Goal: Task Accomplishment & Management: Use online tool/utility

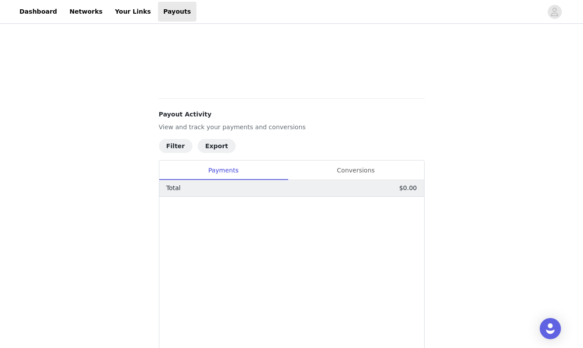
scroll to position [468, 0]
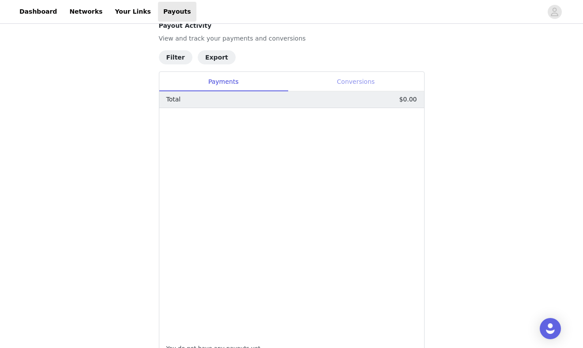
click at [348, 90] on div "Conversions" at bounding box center [356, 82] width 136 height 20
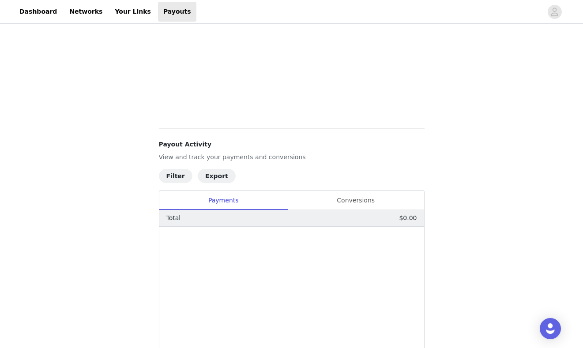
scroll to position [403, 0]
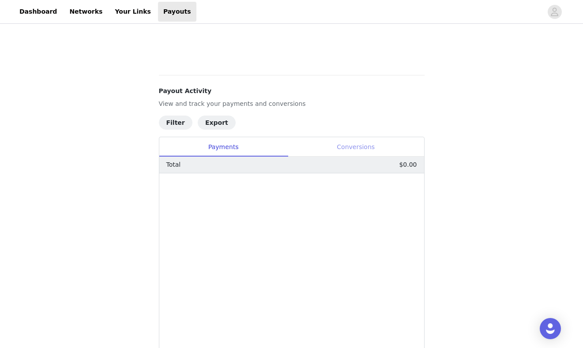
click at [358, 152] on div "Conversions" at bounding box center [356, 147] width 136 height 20
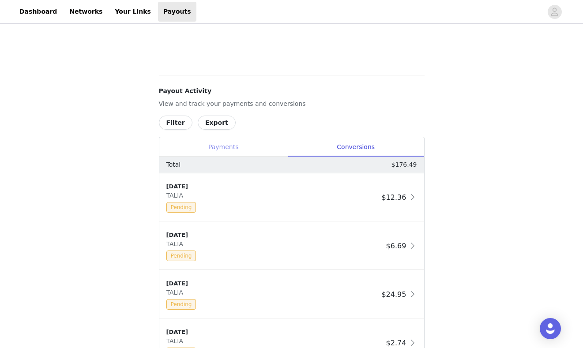
click at [272, 147] on div "Payments" at bounding box center [223, 147] width 128 height 20
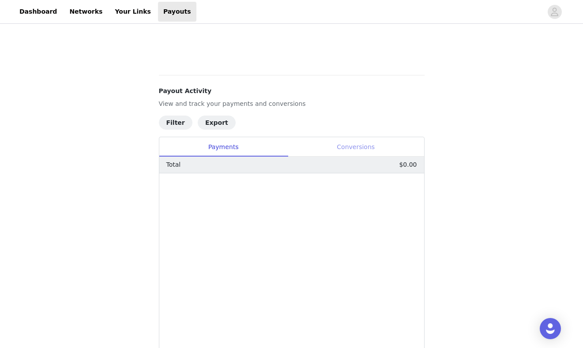
click at [345, 150] on div "Conversions" at bounding box center [356, 147] width 136 height 20
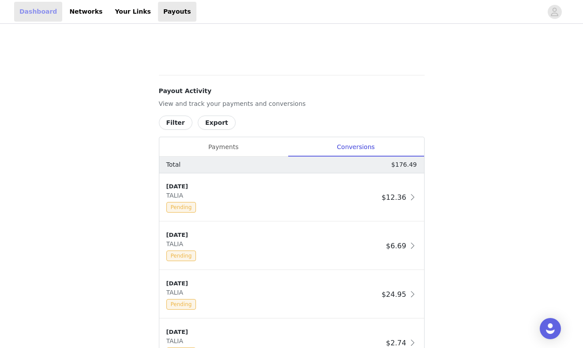
click at [39, 13] on link "Dashboard" at bounding box center [38, 12] width 48 height 20
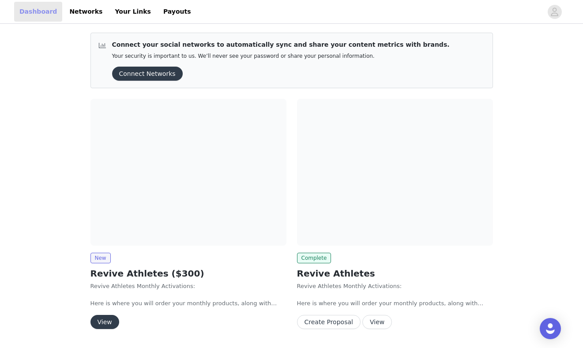
scroll to position [25, 0]
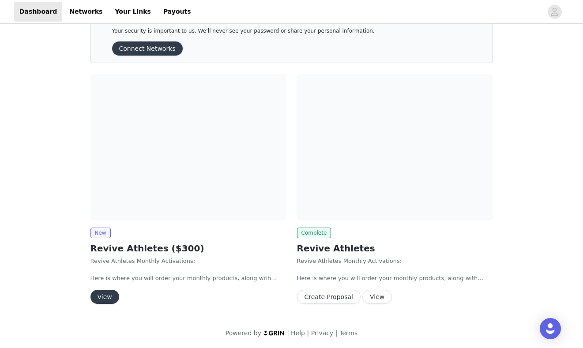
click at [101, 297] on button "View" at bounding box center [104, 297] width 29 height 14
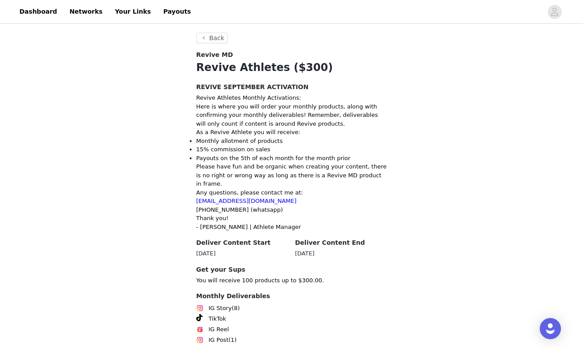
scroll to position [135, 0]
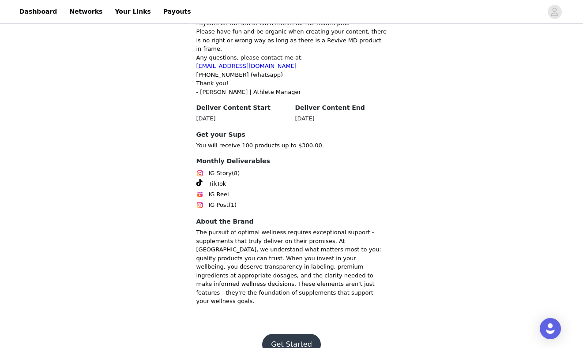
click at [286, 334] on button "Get Started" at bounding box center [291, 344] width 59 height 21
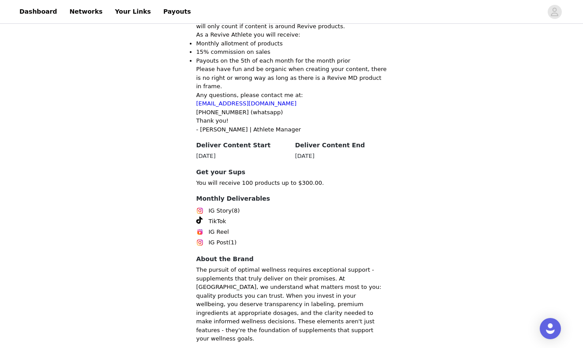
scroll to position [135, 0]
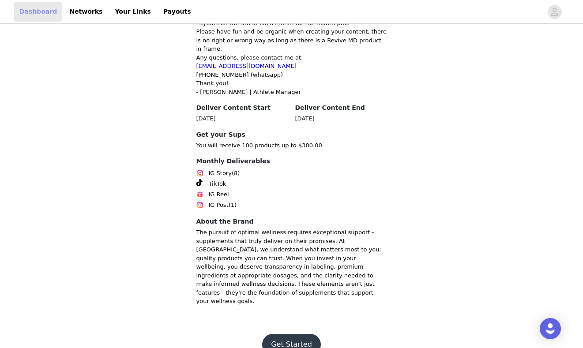
click at [43, 19] on link "Dashboard" at bounding box center [38, 12] width 48 height 20
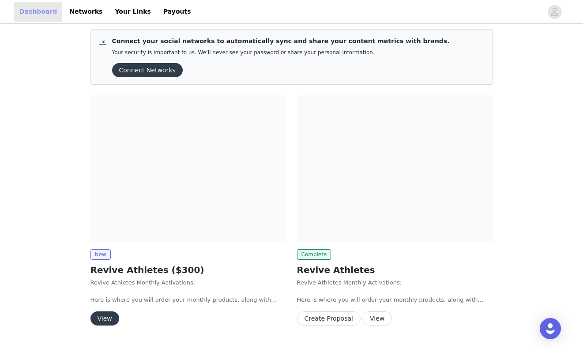
scroll to position [14, 0]
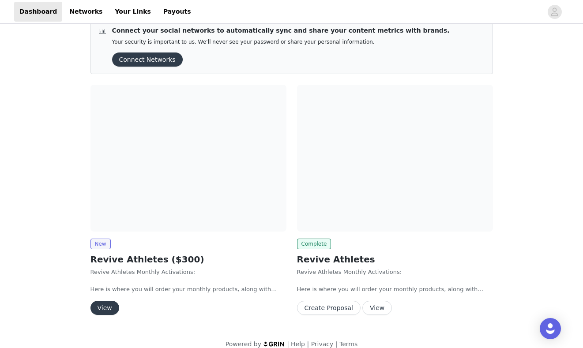
click at [341, 307] on button "Create Proposal" at bounding box center [329, 308] width 64 height 14
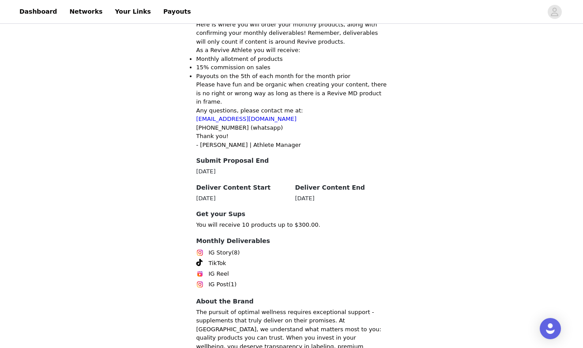
scroll to position [166, 0]
